Goal: Task Accomplishment & Management: Use online tool/utility

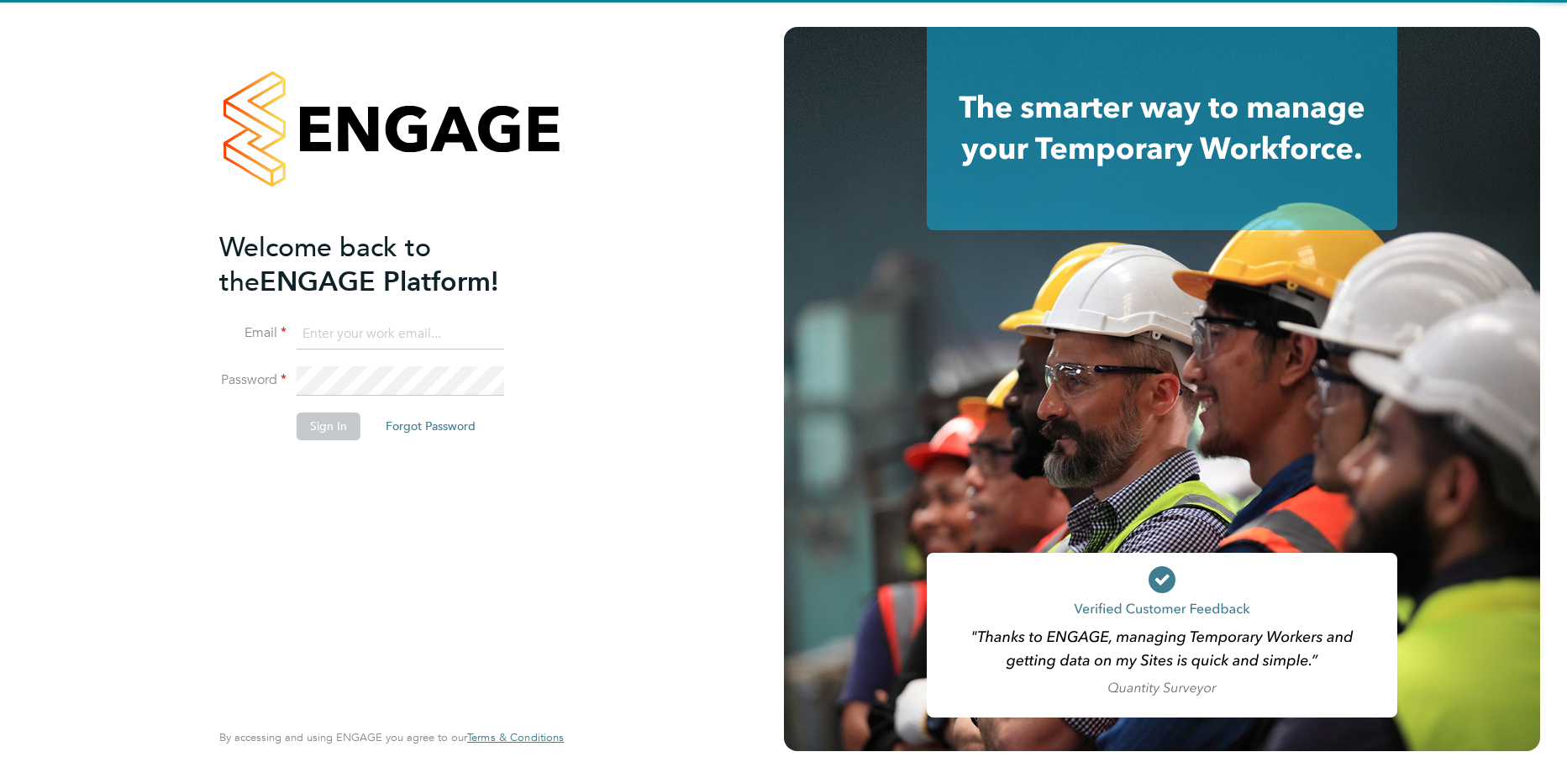
type input "[PERSON_NAME][EMAIL_ADDRESS][DOMAIN_NAME]"
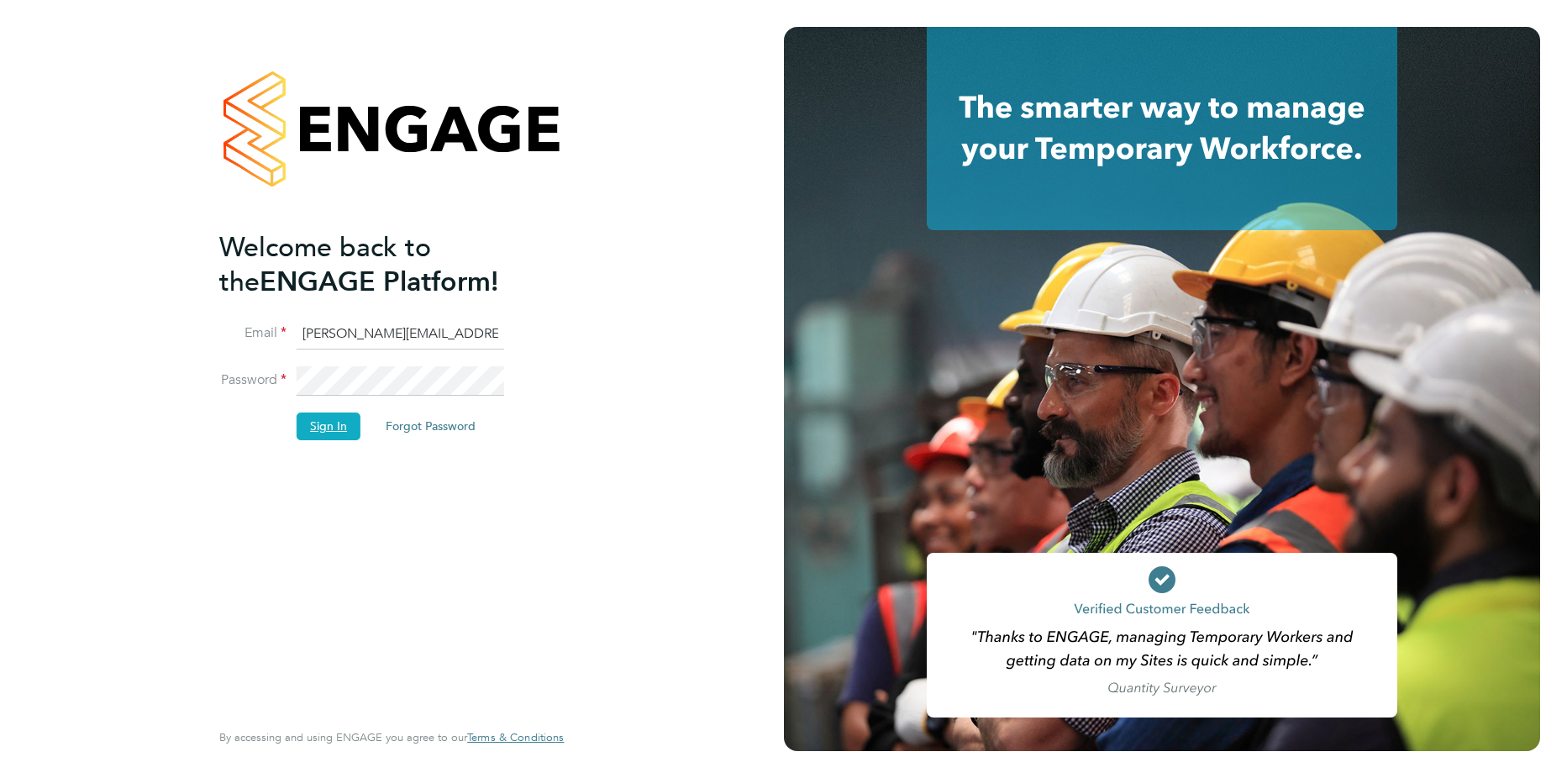
click at [332, 422] on button "Sign In" at bounding box center [329, 425] width 64 height 27
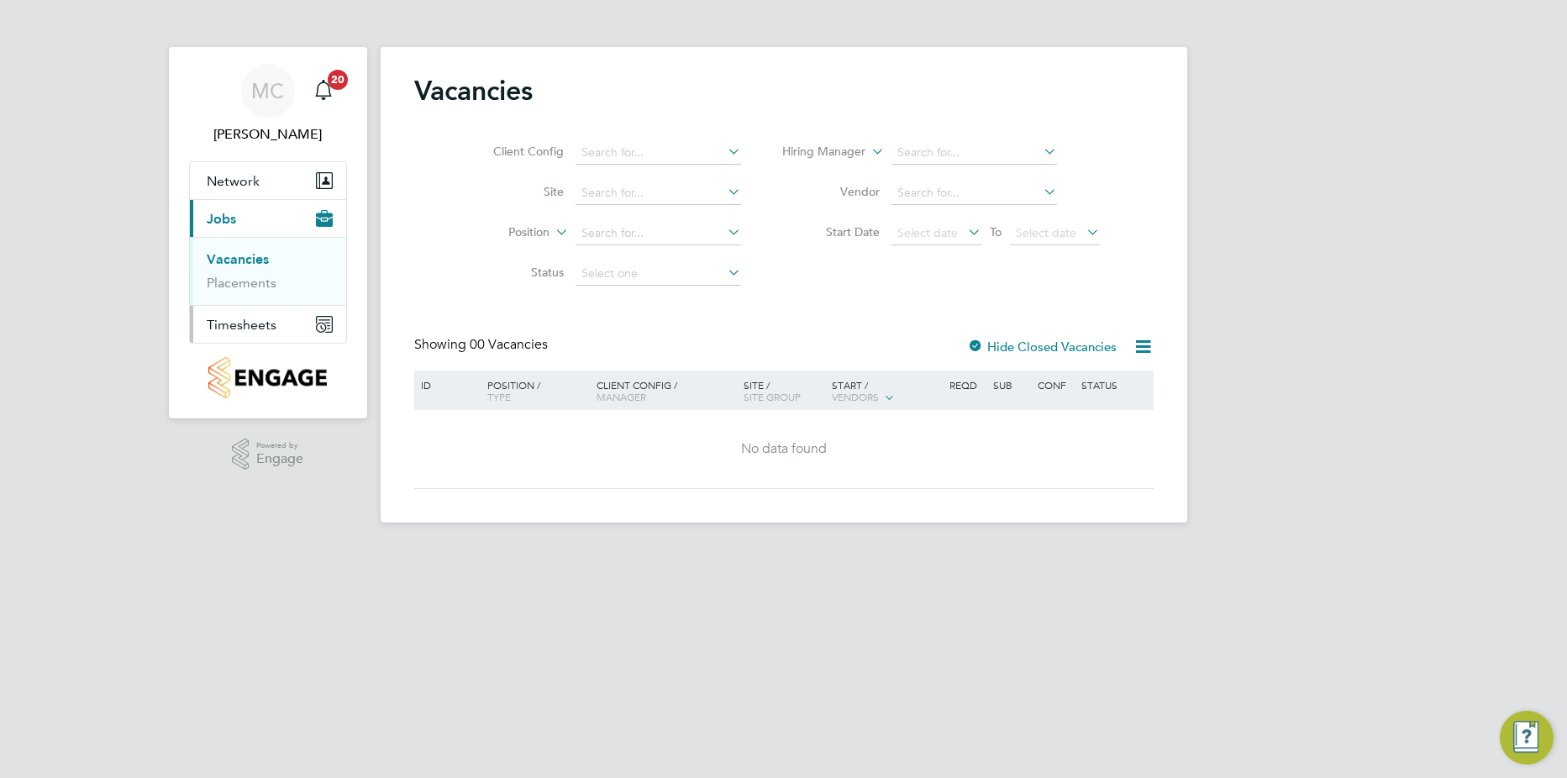
click at [259, 320] on span "Timesheets" at bounding box center [242, 325] width 70 height 16
click at [260, 302] on link "Timesheets" at bounding box center [242, 297] width 70 height 16
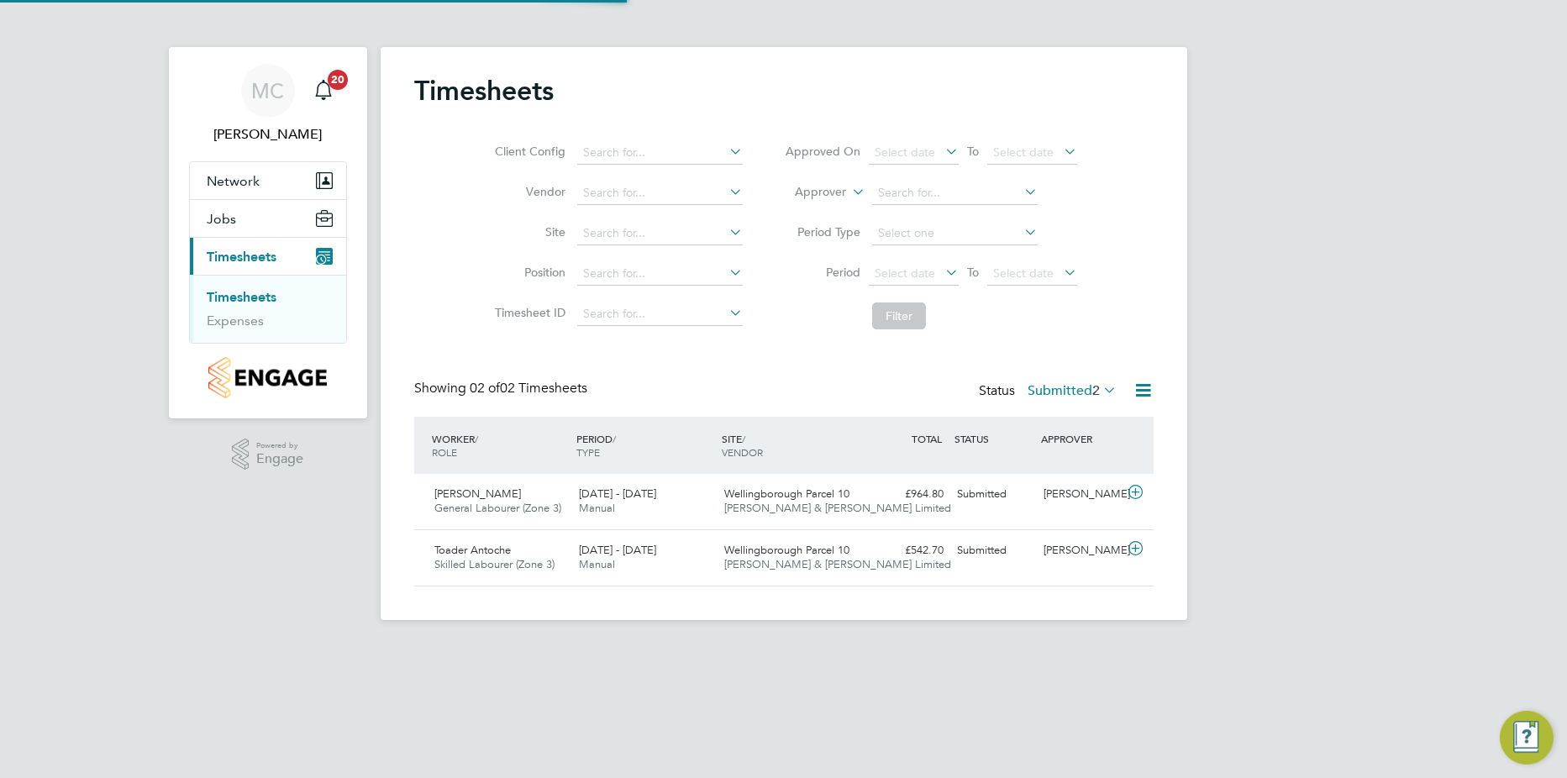
scroll to position [43, 146]
